Goal: Check status: Check status

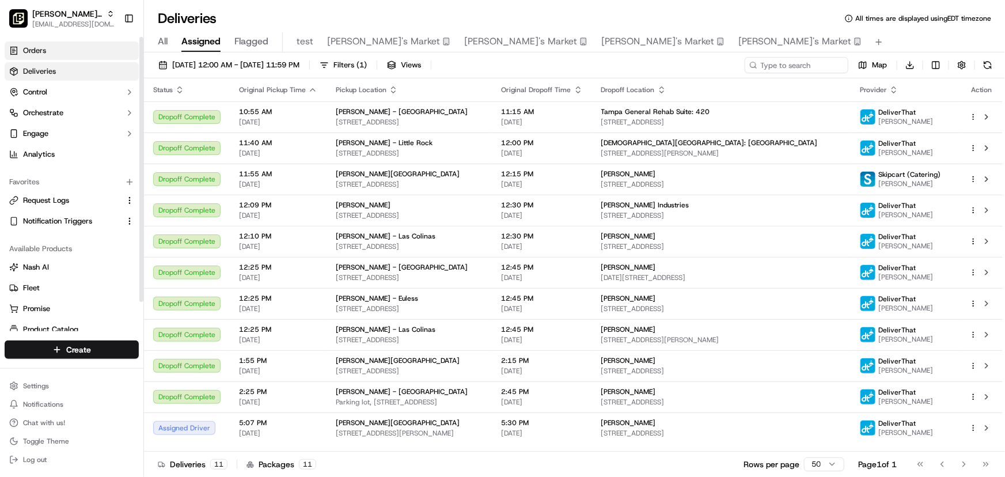
click at [25, 52] on span "Orders" at bounding box center [34, 50] width 23 height 10
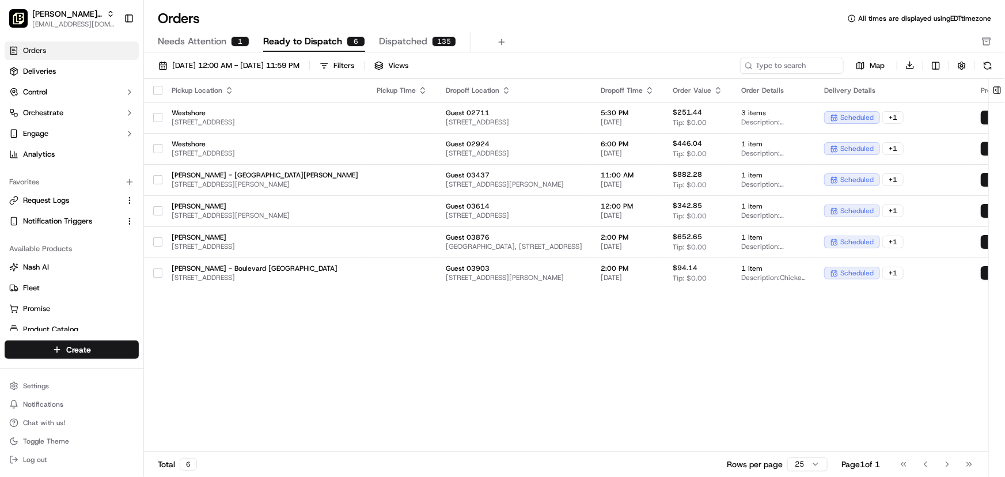
click at [216, 43] on span "Needs Attention" at bounding box center [192, 42] width 69 height 14
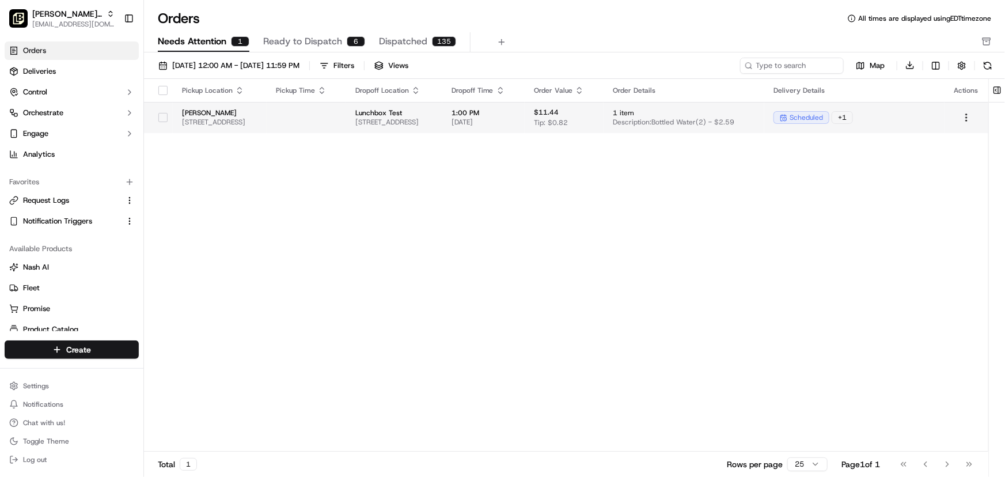
click at [433, 115] on span "Lunchbox Test" at bounding box center [394, 112] width 78 height 9
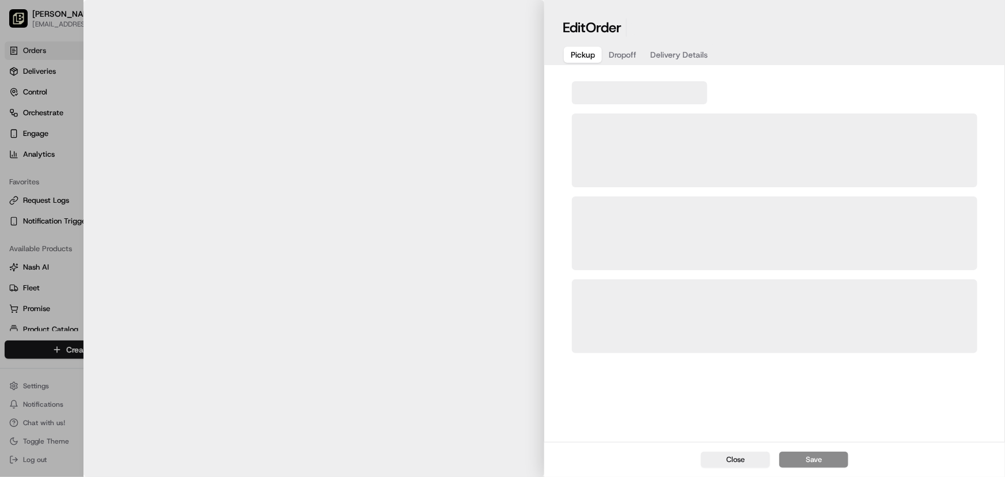
click at [58, 32] on div at bounding box center [502, 238] width 1005 height 477
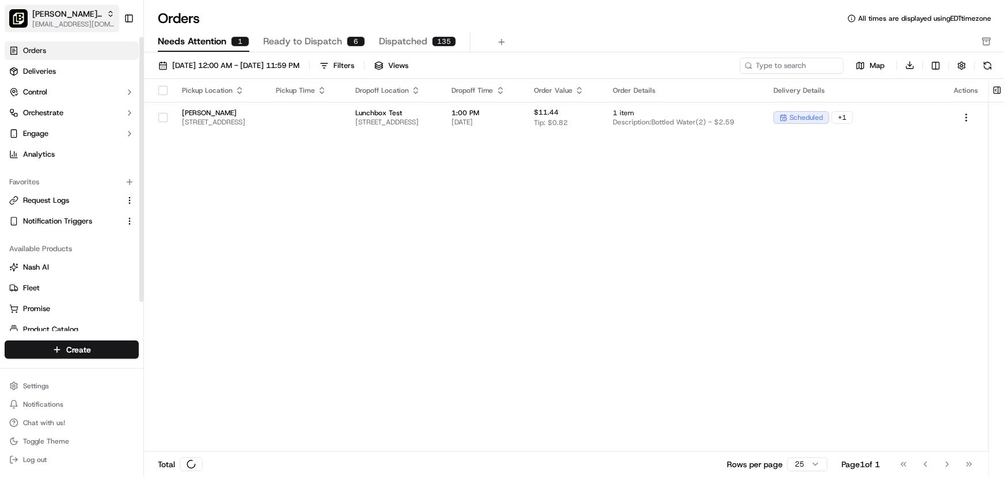
click at [63, 11] on span "[PERSON_NAME] Parent Org" at bounding box center [67, 14] width 70 height 12
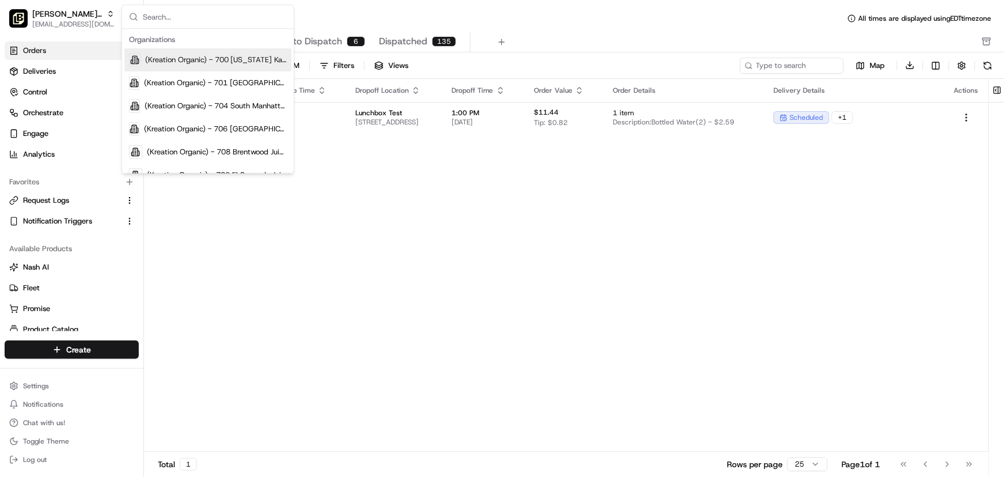
click at [169, 21] on input "text" at bounding box center [215, 16] width 144 height 23
click at [363, 5] on div "Orders All times are displayed using EDT timezone Needs Attention 1 Ready to Di…" at bounding box center [574, 238] width 861 height 477
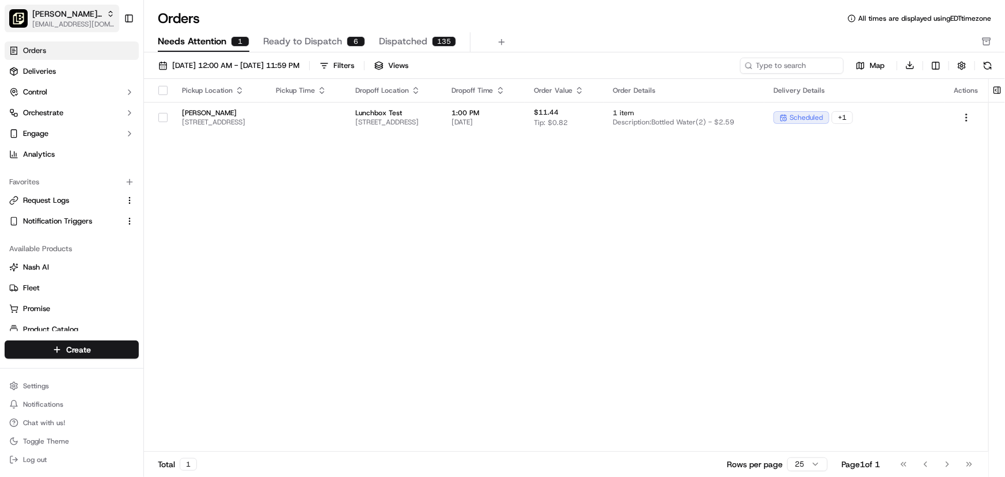
click at [49, 10] on span "[PERSON_NAME] Parent Org" at bounding box center [67, 14] width 70 height 12
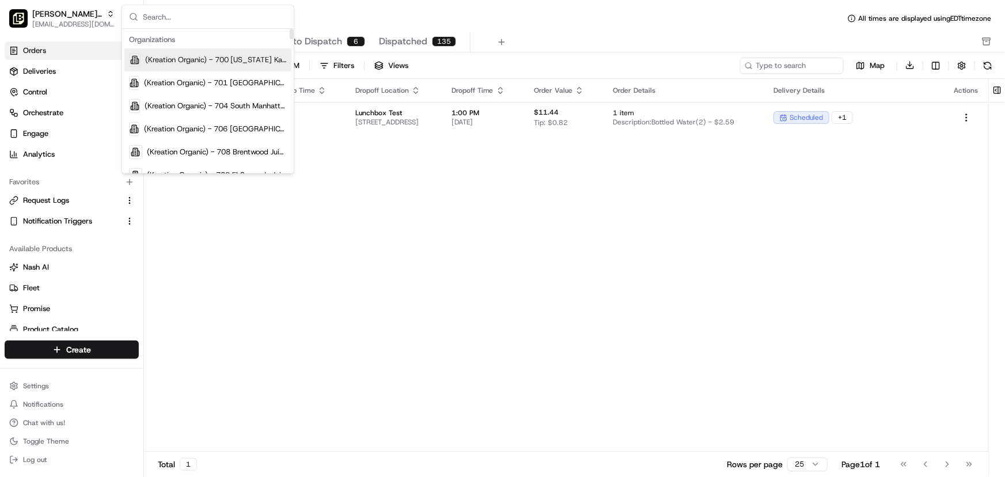
click at [163, 21] on input "text" at bounding box center [215, 16] width 144 height 23
type input "h"
click at [565, 22] on div "Orders All times are displayed using EDT timezone" at bounding box center [574, 18] width 861 height 18
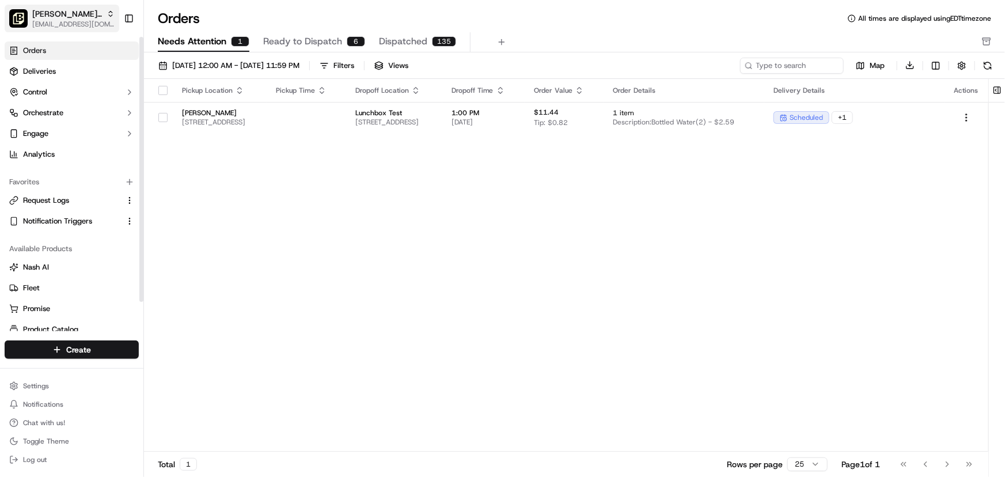
click at [56, 21] on span "[EMAIL_ADDRESS][DOMAIN_NAME]" at bounding box center [73, 24] width 82 height 9
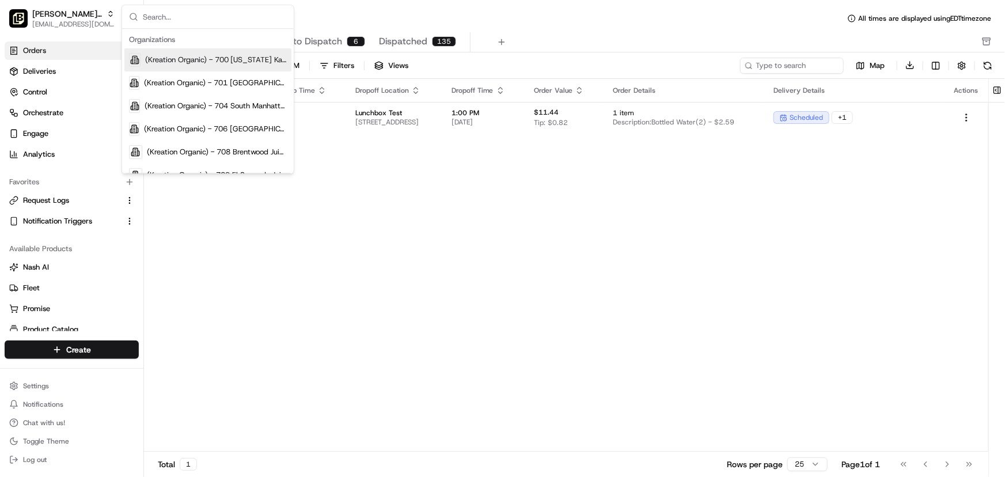
click at [361, 10] on div "Orders All times are displayed using EDT timezone" at bounding box center [574, 18] width 861 height 18
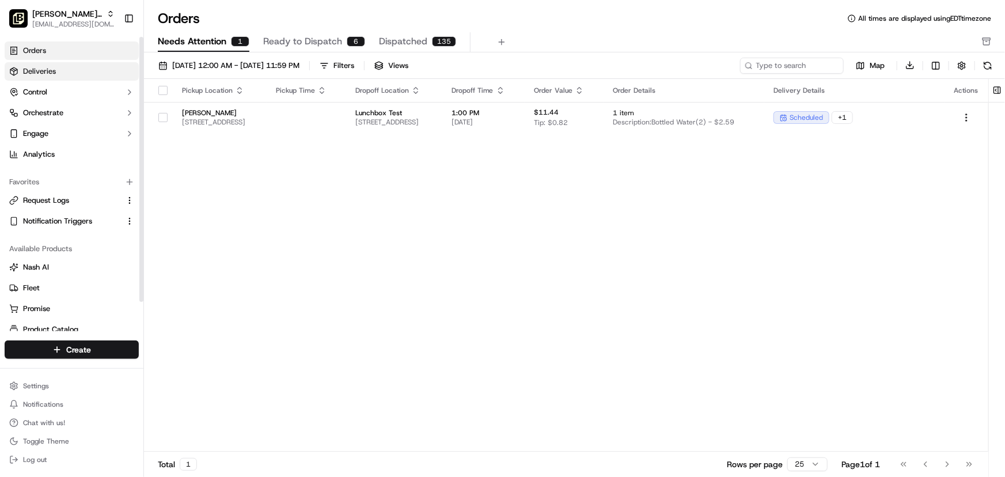
click at [52, 73] on span "Deliveries" at bounding box center [39, 71] width 33 height 10
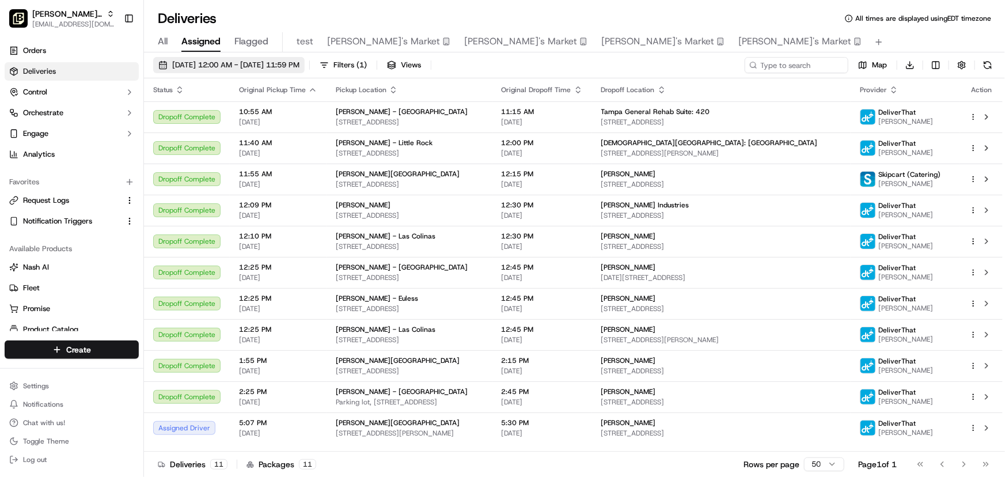
click at [262, 68] on span "[DATE] 12:00 AM - [DATE] 11:59 PM" at bounding box center [235, 65] width 127 height 10
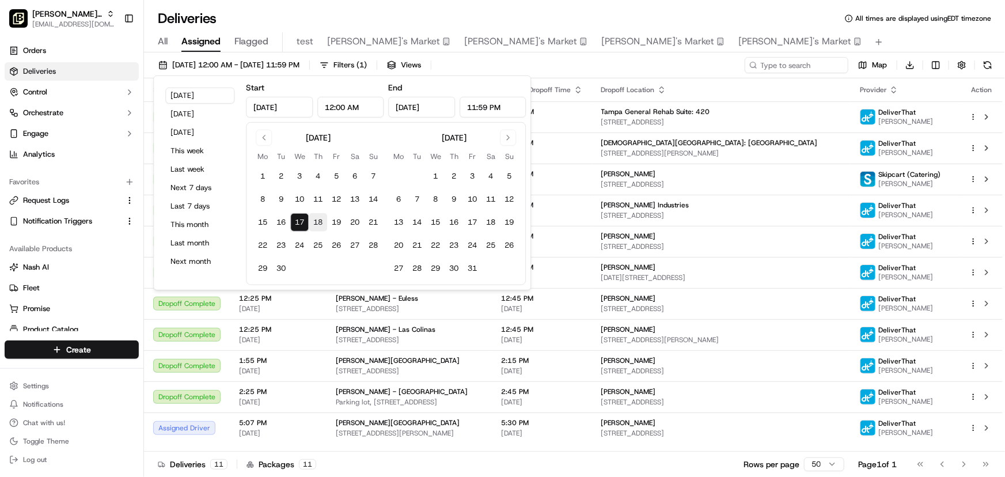
click at [316, 219] on button "18" at bounding box center [318, 222] width 18 height 18
type input "[DATE]"
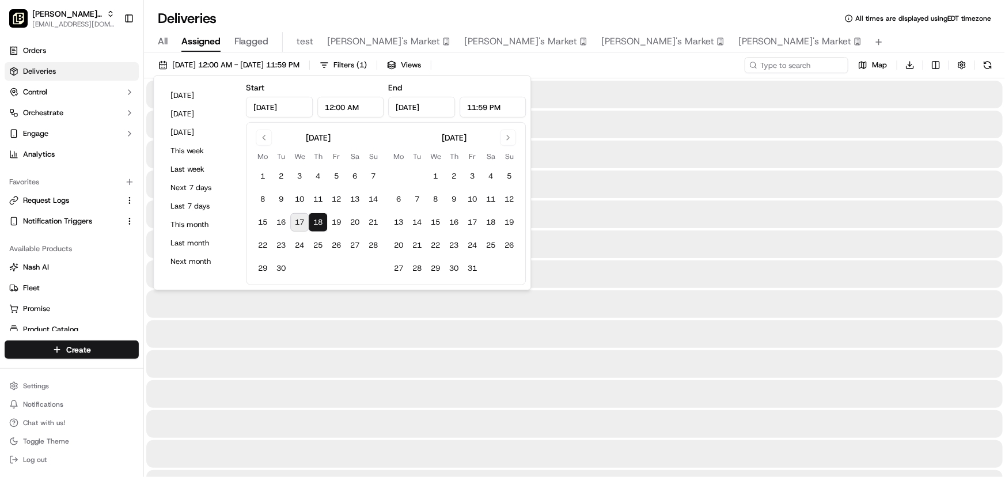
click at [750, 17] on div "Deliveries All times are displayed using EDT timezone" at bounding box center [574, 18] width 861 height 18
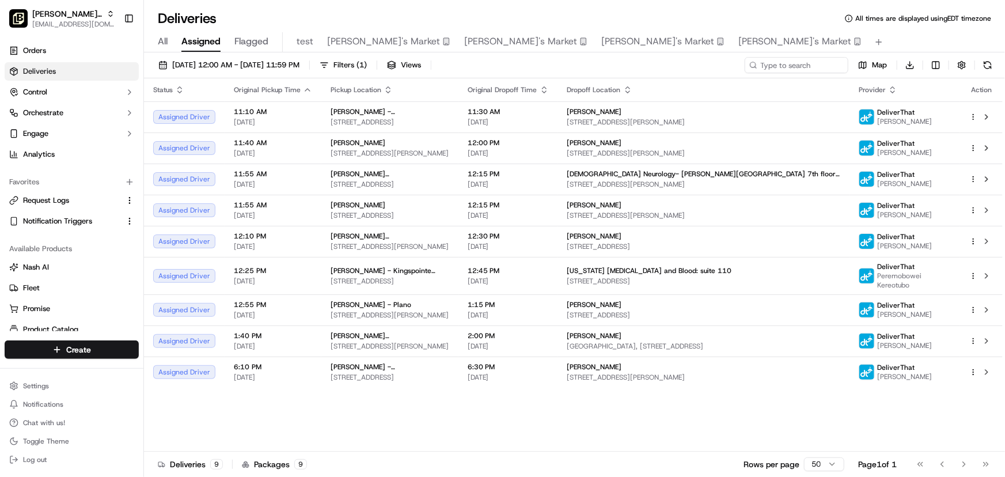
click at [305, 444] on div "Status Original Pickup Time Pickup Location Original Dropoff Time Dropoff Locat…" at bounding box center [573, 264] width 858 height 373
click at [71, 23] on span "[EMAIL_ADDRESS][DOMAIN_NAME]" at bounding box center [73, 24] width 82 height 9
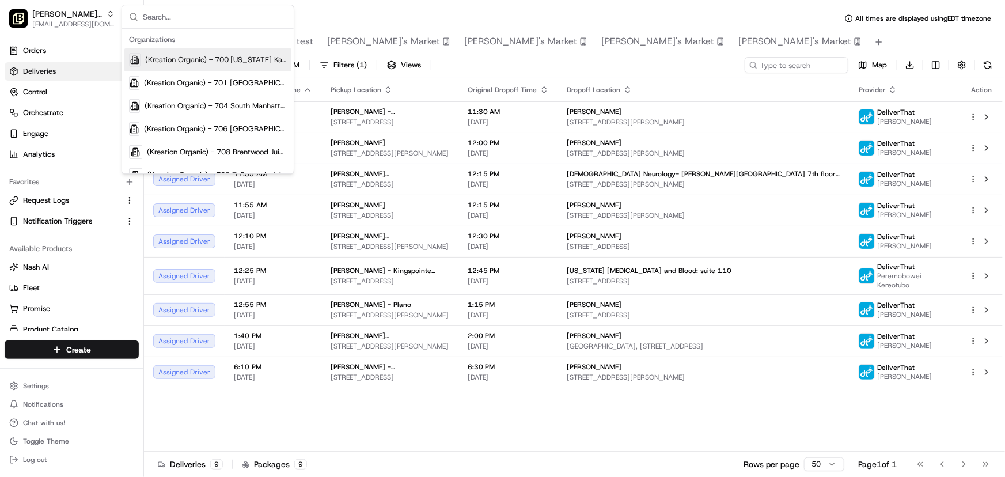
click at [169, 14] on input "text" at bounding box center [215, 16] width 144 height 23
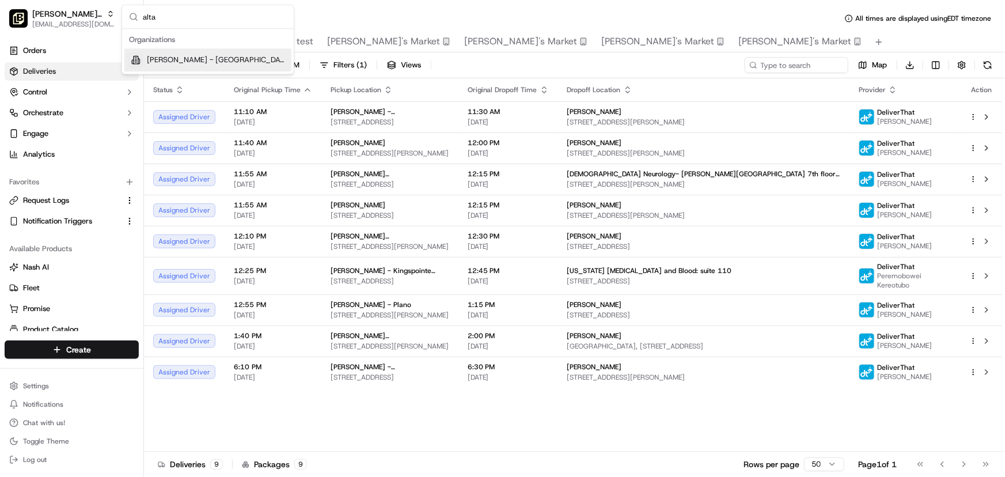
type input "alta"
click at [185, 56] on span "[PERSON_NAME] - [GEOGRAPHIC_DATA]" at bounding box center [217, 60] width 140 height 10
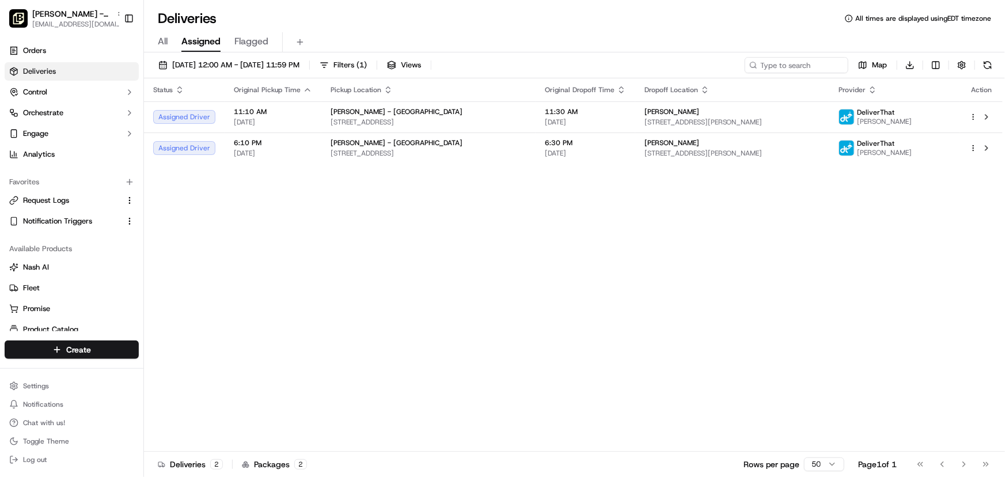
click at [489, 19] on div "Deliveries All times are displayed using EDT timezone" at bounding box center [574, 18] width 861 height 18
click at [40, 16] on span "[PERSON_NAME] - [GEOGRAPHIC_DATA]" at bounding box center [71, 14] width 79 height 12
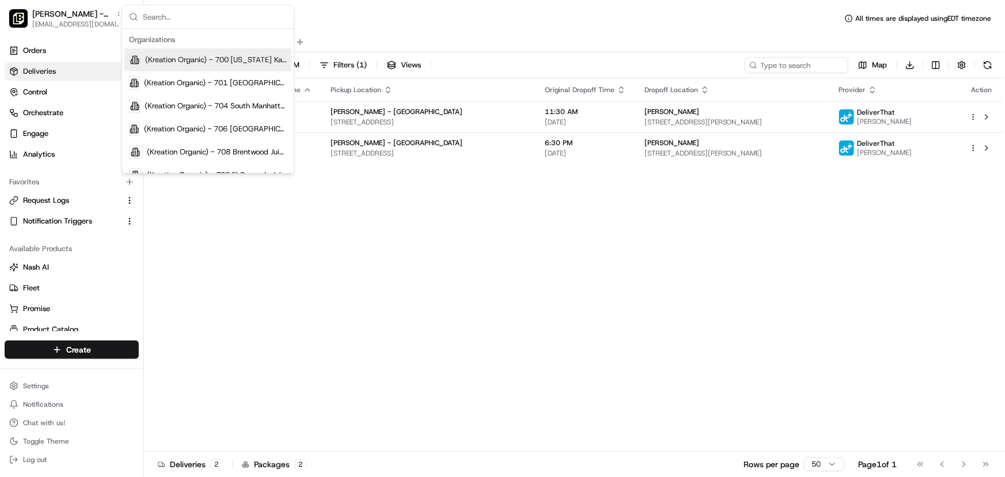
click at [185, 13] on input "text" at bounding box center [215, 16] width 144 height 23
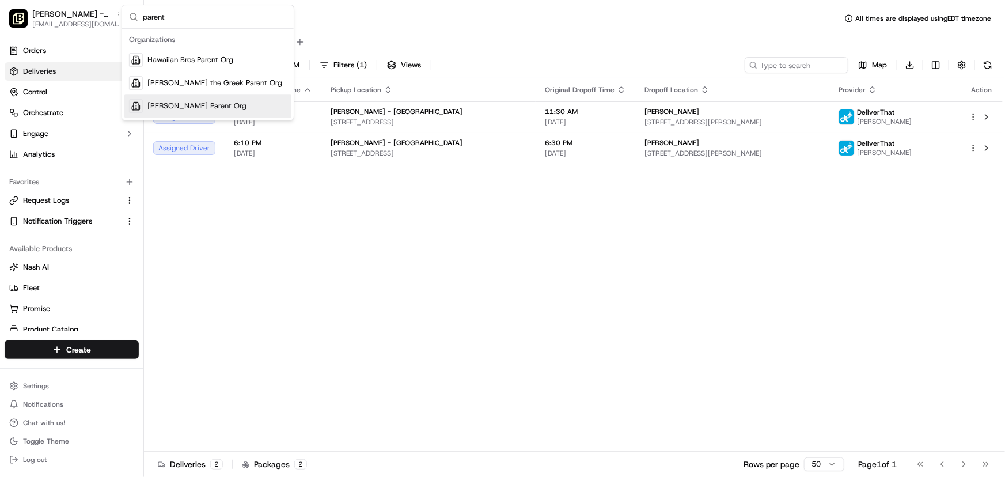
type input "parent"
click at [177, 102] on span "[PERSON_NAME] Parent Org" at bounding box center [196, 106] width 99 height 10
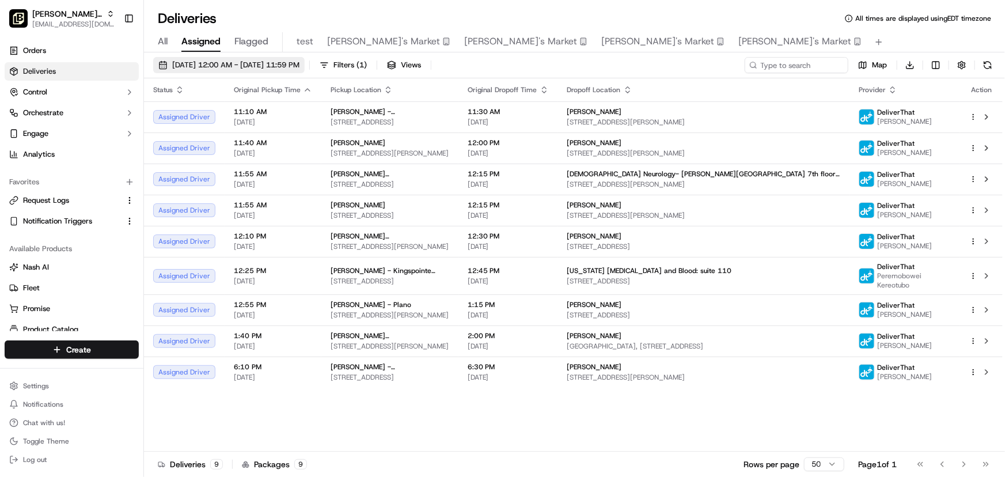
click at [279, 64] on span "[DATE] 12:00 AM - [DATE] 11:59 PM" at bounding box center [235, 65] width 127 height 10
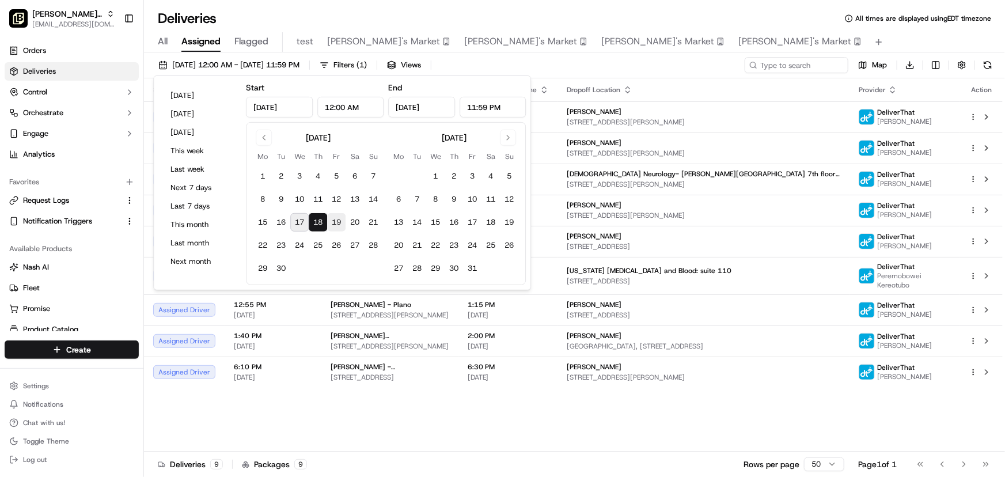
click at [336, 220] on button "19" at bounding box center [336, 222] width 18 height 18
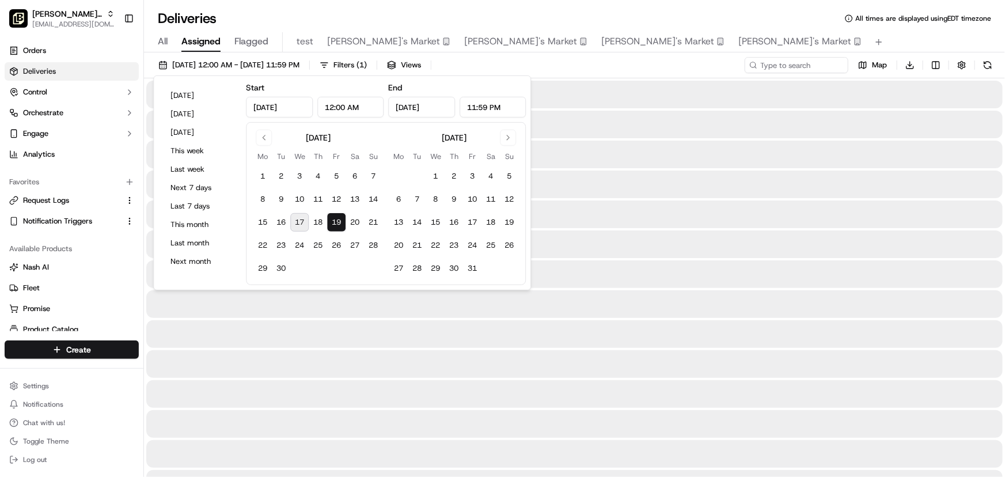
type input "[DATE]"
click at [739, 25] on div "Deliveries All times are displayed using EDT timezone" at bounding box center [574, 18] width 861 height 18
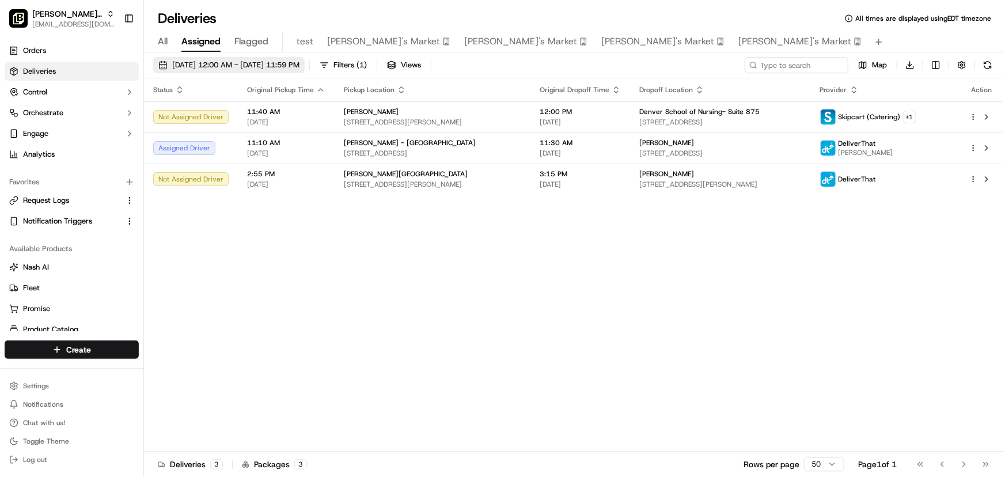
click at [220, 61] on span "[DATE] 12:00 AM - [DATE] 11:59 PM" at bounding box center [235, 65] width 127 height 10
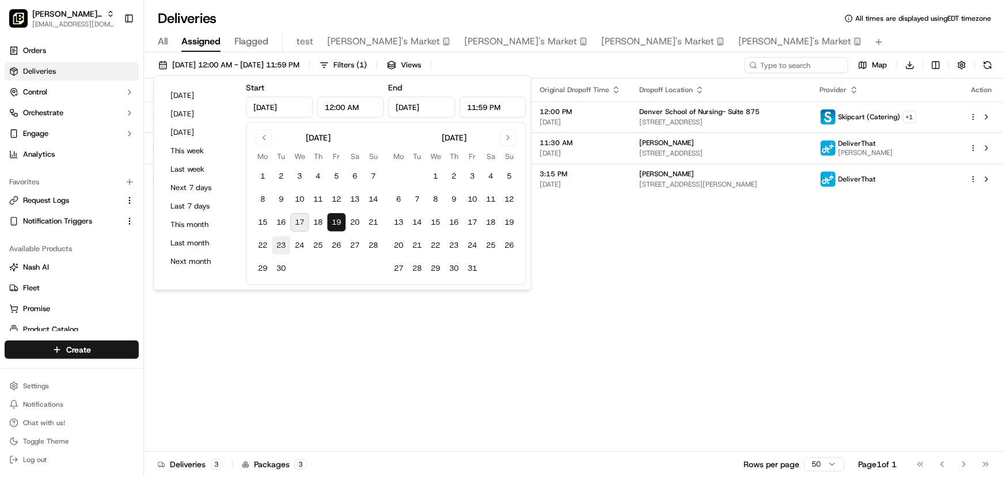
click at [275, 245] on button "23" at bounding box center [281, 245] width 18 height 18
type input "[DATE]"
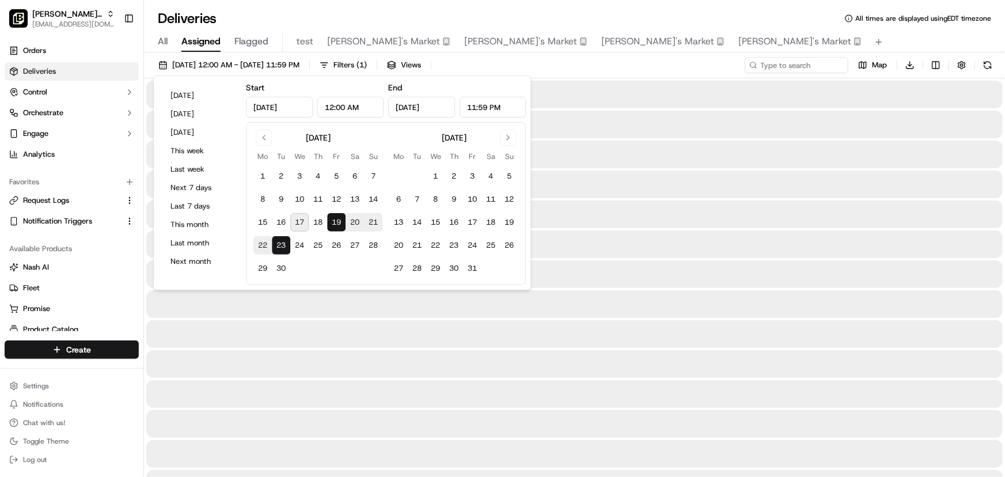
click at [281, 245] on button "23" at bounding box center [281, 245] width 18 height 18
type input "[DATE]"
click at [769, 17] on div "Deliveries All times are displayed using EDT timezone" at bounding box center [574, 18] width 861 height 18
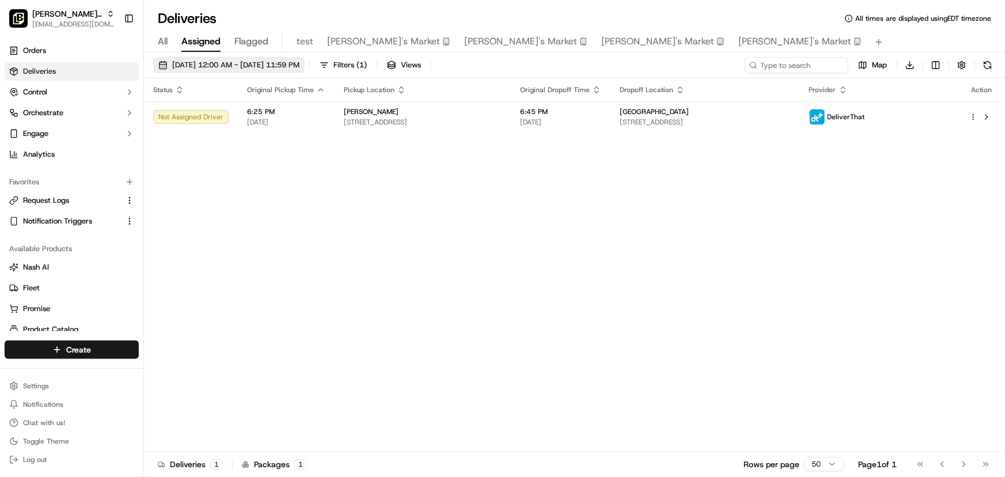
click at [230, 61] on span "[DATE] 12:00 AM - [DATE] 11:59 PM" at bounding box center [235, 65] width 127 height 10
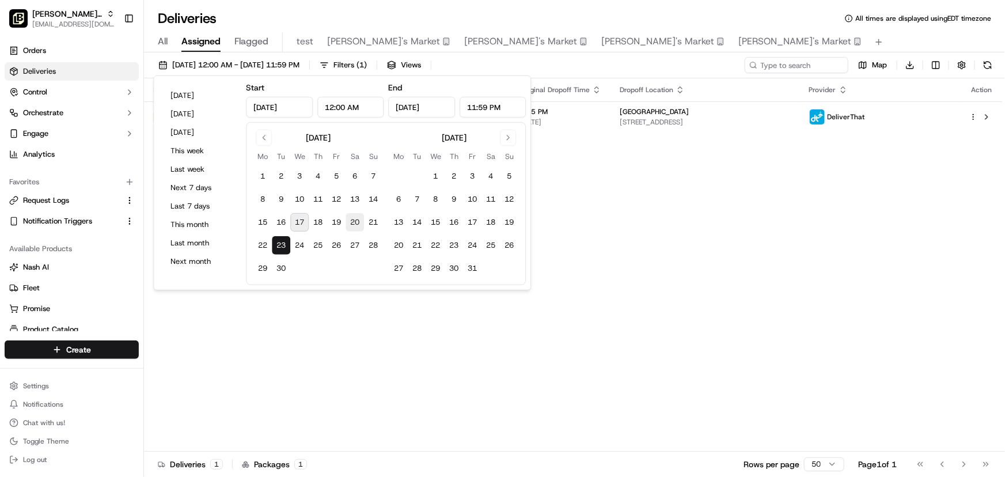
click at [362, 219] on button "20" at bounding box center [354, 222] width 18 height 18
type input "[DATE]"
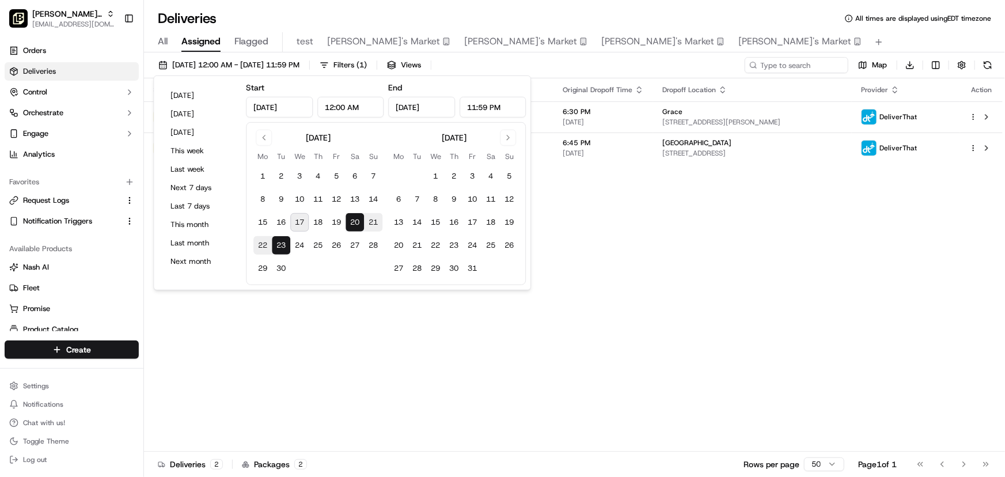
click at [351, 220] on button "20" at bounding box center [354, 222] width 18 height 18
type input "[DATE]"
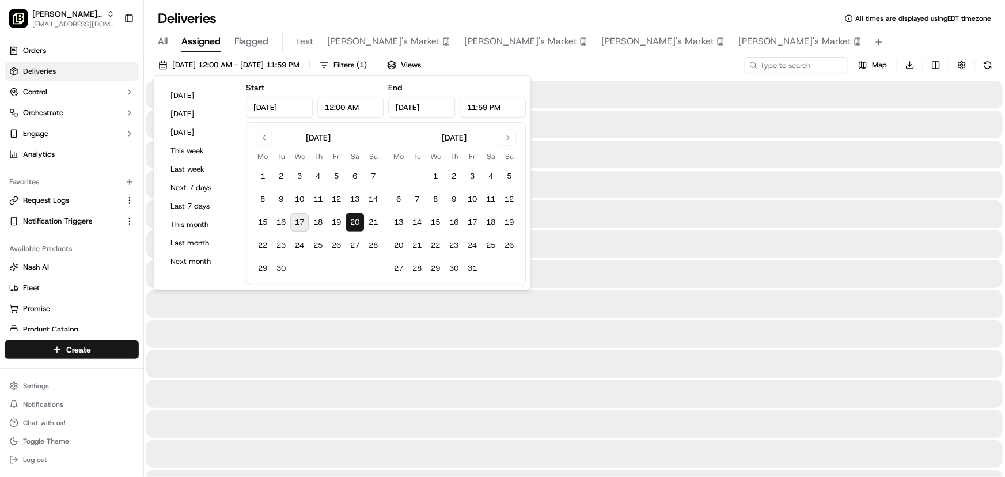
click at [737, 13] on div "Deliveries All times are displayed using EDT timezone" at bounding box center [574, 18] width 861 height 18
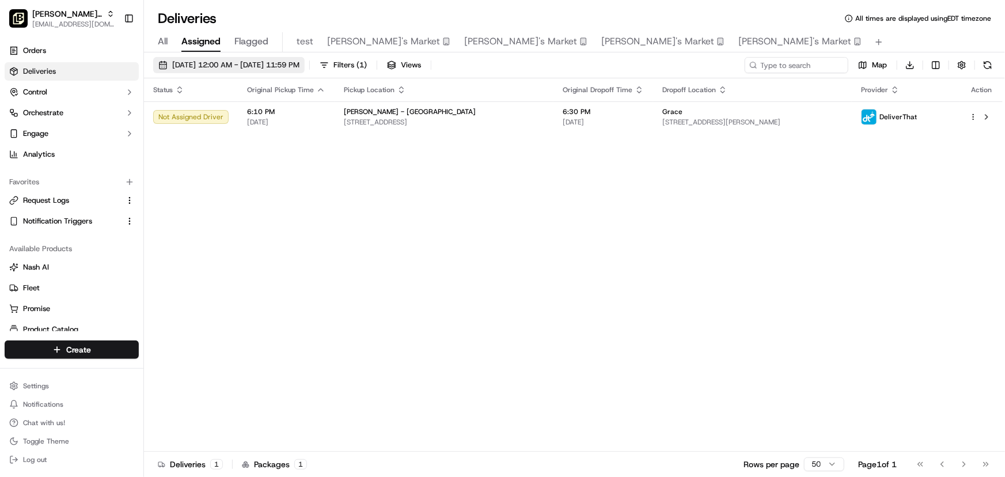
click at [220, 63] on span "[DATE] 12:00 AM - [DATE] 11:59 PM" at bounding box center [235, 65] width 127 height 10
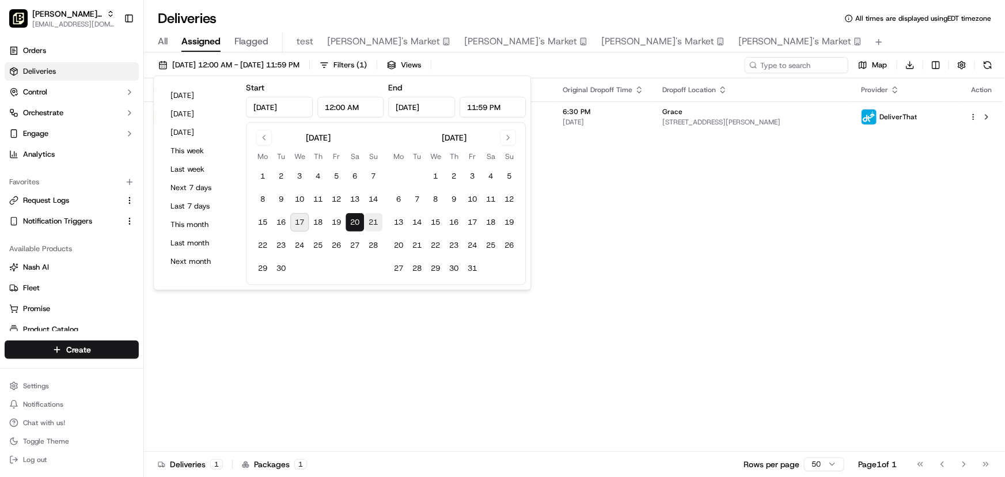
click at [368, 219] on button "21" at bounding box center [373, 222] width 18 height 18
type input "[DATE]"
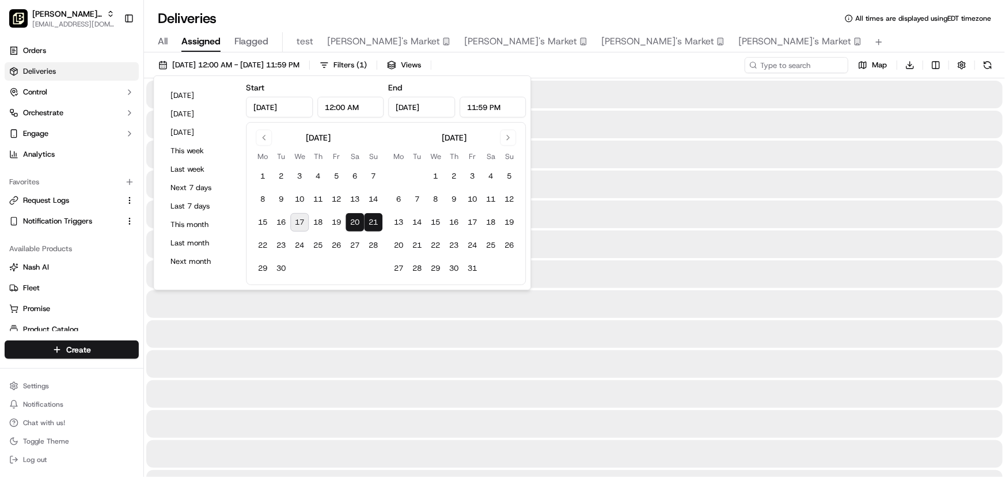
click at [368, 219] on button "21" at bounding box center [373, 222] width 18 height 18
type input "[DATE]"
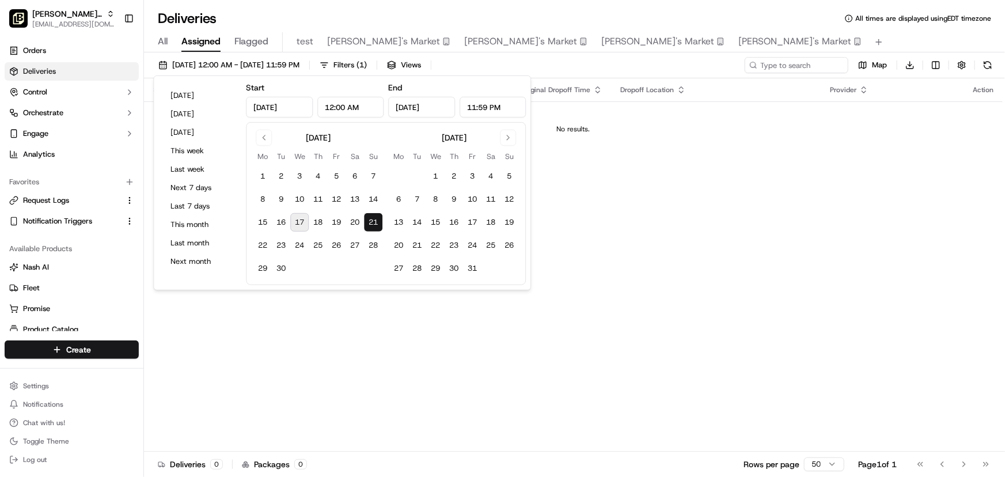
click at [771, 13] on div "Deliveries All times are displayed using EDT timezone" at bounding box center [574, 18] width 861 height 18
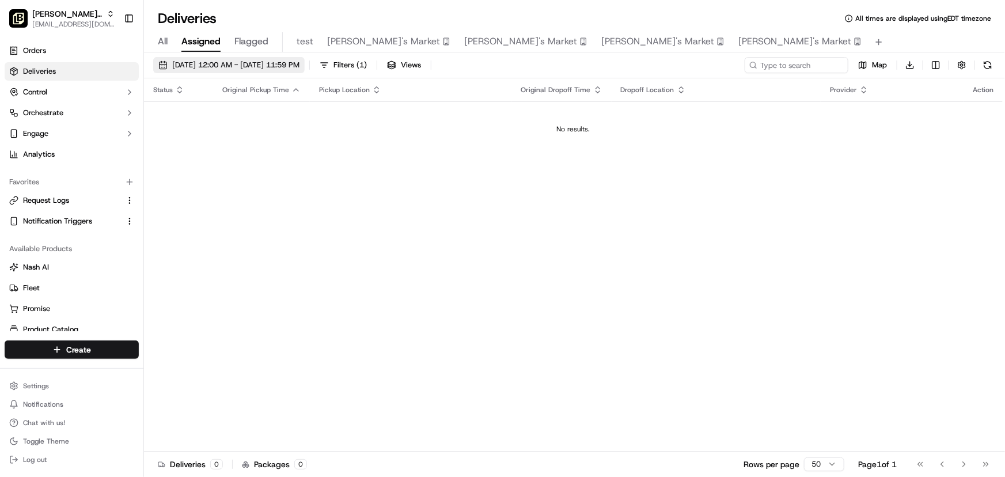
click at [282, 64] on span "[DATE] 12:00 AM - [DATE] 11:59 PM" at bounding box center [235, 65] width 127 height 10
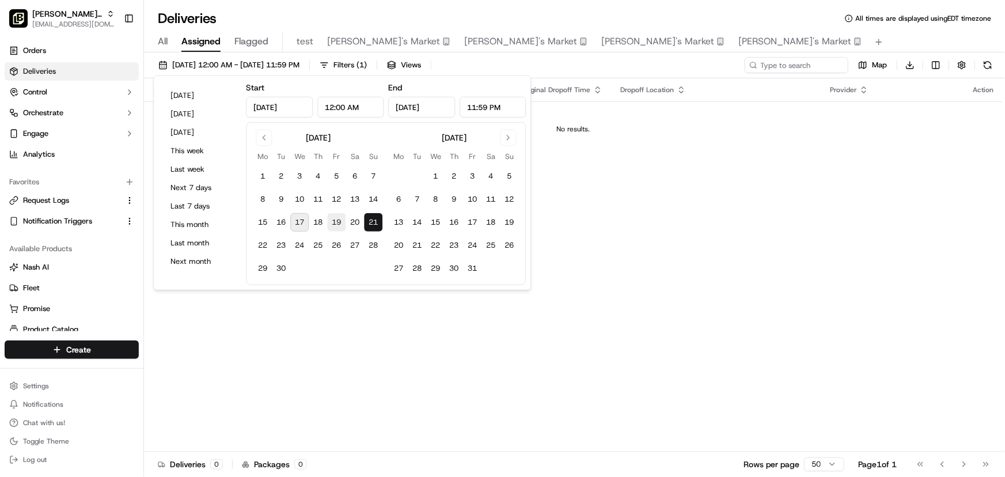
click at [337, 220] on button "19" at bounding box center [336, 222] width 18 height 18
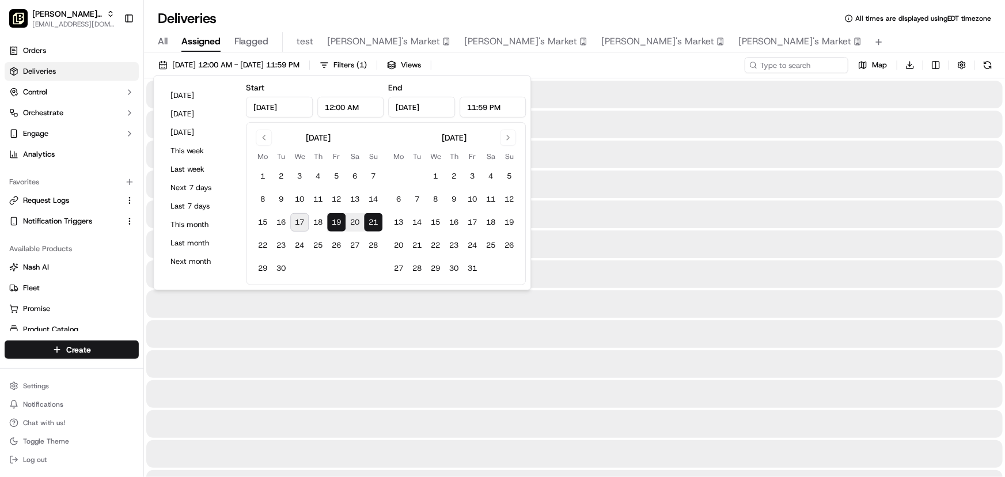
click at [371, 219] on button "21" at bounding box center [373, 222] width 18 height 18
type input "[DATE]"
click at [371, 219] on button "21" at bounding box center [373, 222] width 18 height 18
click at [760, 14] on div "Deliveries All times are displayed using EDT timezone" at bounding box center [574, 18] width 861 height 18
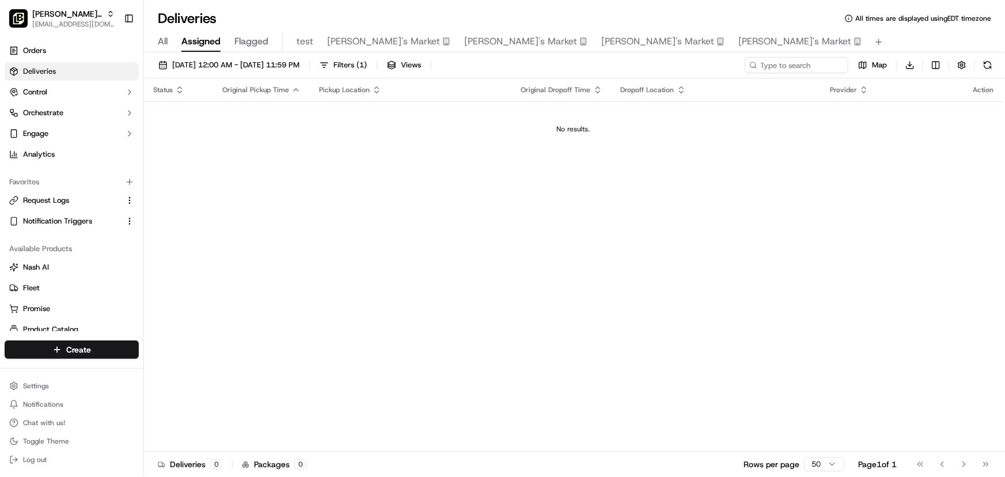
click at [375, 17] on div "Deliveries All times are displayed using EDT timezone" at bounding box center [574, 18] width 861 height 18
click at [253, 62] on span "[DATE] 12:00 AM - [DATE] 11:59 PM" at bounding box center [235, 65] width 127 height 10
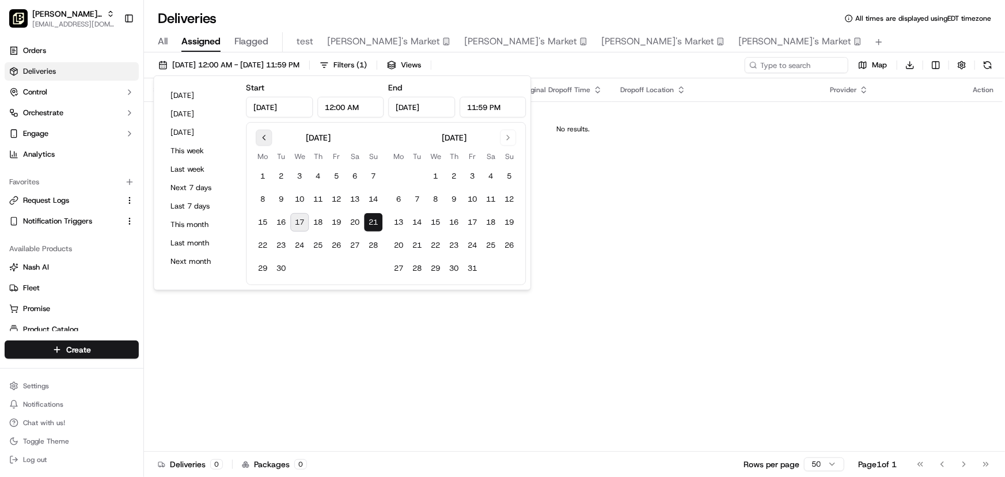
click at [264, 138] on button "Go to previous month" at bounding box center [264, 138] width 16 height 16
click at [743, 14] on div "Deliveries All times are displayed using EDT timezone" at bounding box center [574, 18] width 861 height 18
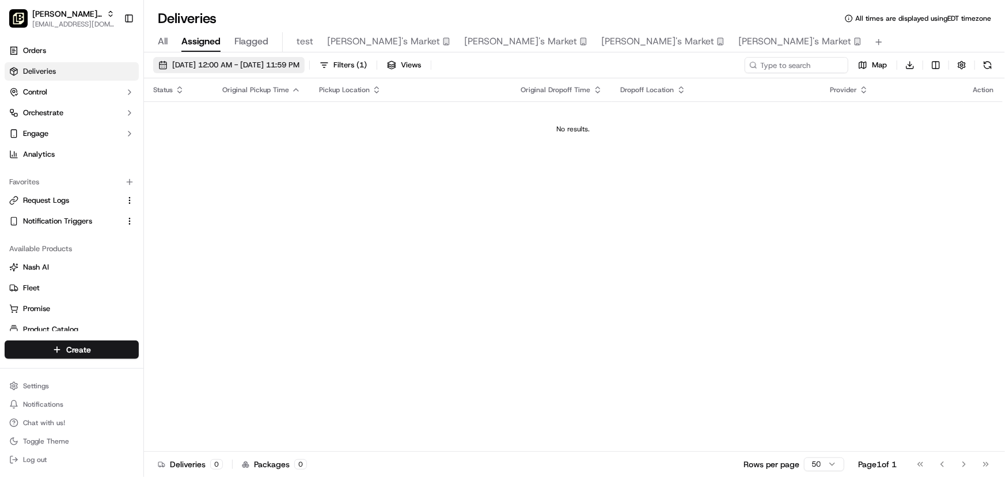
click at [242, 62] on span "[DATE] 12:00 AM - [DATE] 11:59 PM" at bounding box center [235, 65] width 127 height 10
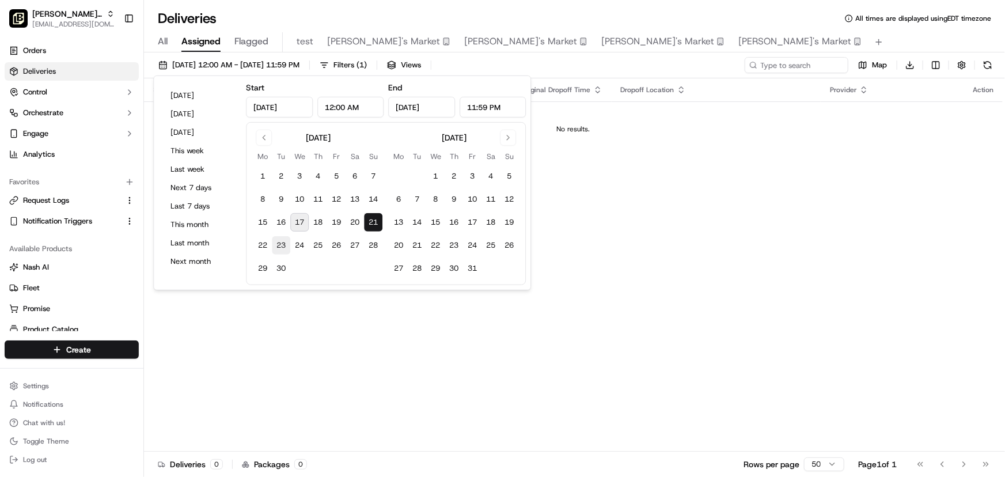
click at [277, 238] on button "23" at bounding box center [281, 245] width 18 height 18
type input "[DATE]"
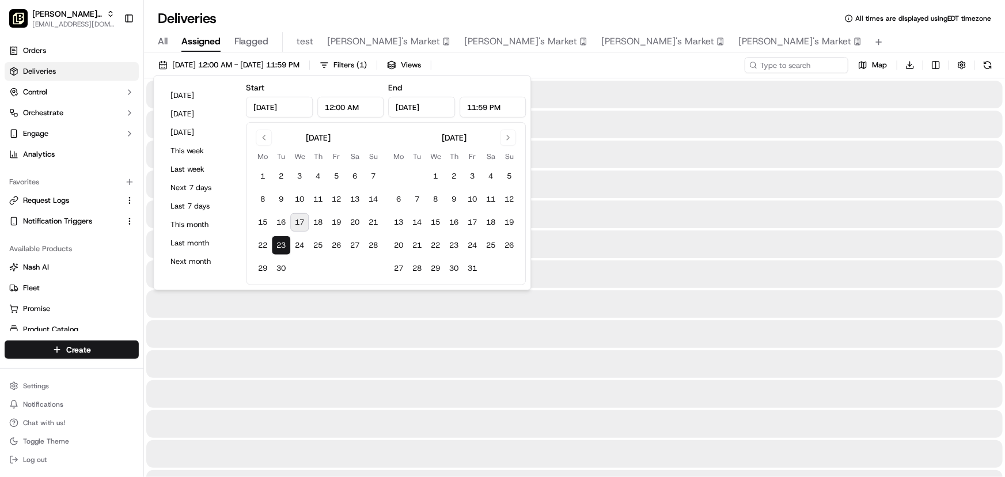
click at [277, 238] on button "23" at bounding box center [281, 245] width 18 height 18
click at [748, 17] on div "Deliveries All times are displayed using EDT timezone" at bounding box center [574, 18] width 861 height 18
